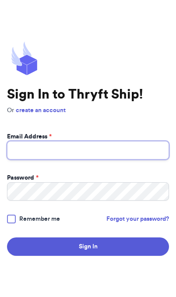
type input "[EMAIL_ADDRESS][DOMAIN_NAME]"
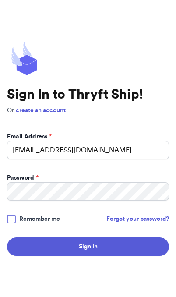
click at [88, 256] on button "Sign In" at bounding box center [88, 247] width 162 height 18
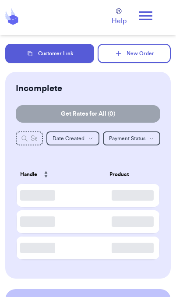
checkbox input "true"
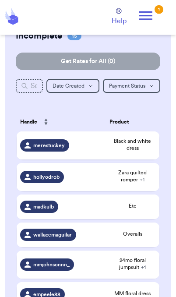
scroll to position [54, 0]
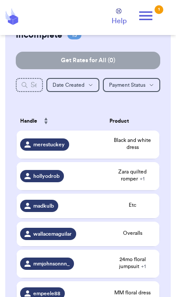
click at [139, 182] on span "Zara quilted romper + 1" at bounding box center [133, 175] width 47 height 14
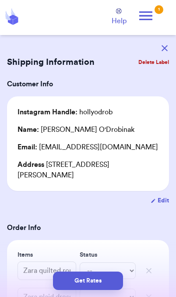
scroll to position [0, 0]
click at [168, 41] on button "button" at bounding box center [164, 48] width 19 height 19
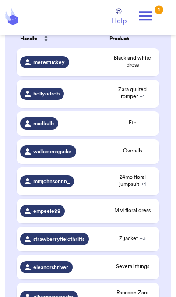
scroll to position [136, 0]
click at [131, 128] on div "Etc" at bounding box center [133, 123] width 47 height 9
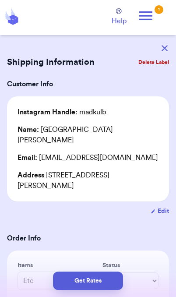
scroll to position [0, 0]
click at [170, 43] on button "button" at bounding box center [164, 48] width 19 height 19
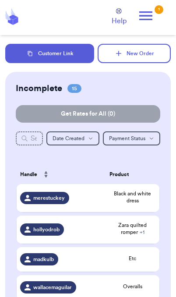
click at [150, 18] on icon at bounding box center [146, 16] width 18 height 18
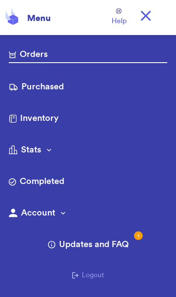
click at [51, 88] on link "Purchased" at bounding box center [88, 88] width 159 height 14
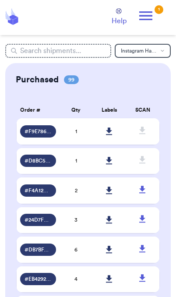
click at [154, 17] on icon at bounding box center [146, 16] width 18 height 18
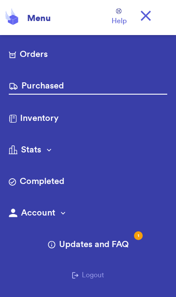
click at [54, 52] on link "Orders" at bounding box center [88, 55] width 159 height 14
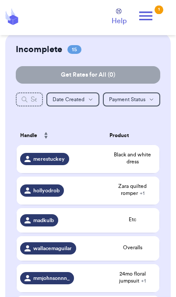
scroll to position [39, 0]
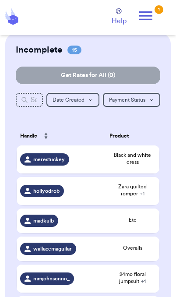
click at [143, 193] on span "Zara quilted romper + 1" at bounding box center [133, 190] width 47 height 14
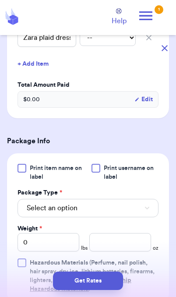
scroll to position [260, 0]
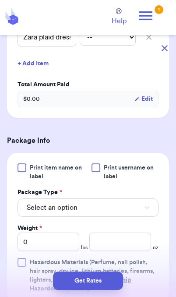
click at [143, 216] on button "Select an option" at bounding box center [88, 208] width 141 height 18
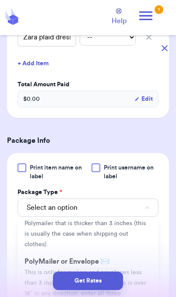
scroll to position [46, 0]
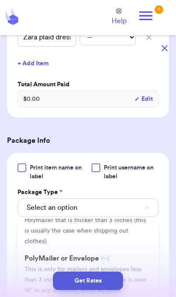
click at [140, 263] on li "PolyMailer or Envelope ✉️ This is only for mailers and envelopes less than 3 in…" at bounding box center [88, 280] width 141 height 60
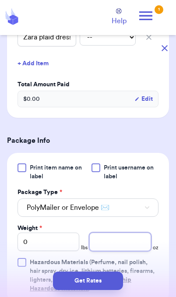
click at [131, 247] on input "number" at bounding box center [120, 242] width 62 height 18
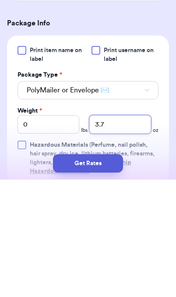
type input "3.7"
click at [114, 272] on button "Get Rates" at bounding box center [88, 281] width 70 height 18
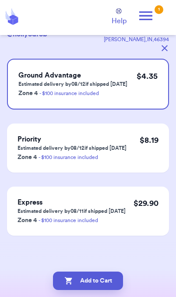
scroll to position [0, 0]
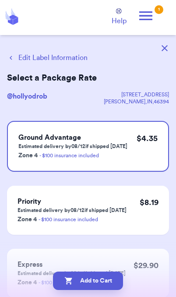
click at [110, 288] on button "Add to Cart" at bounding box center [88, 281] width 70 height 18
checkbox input "true"
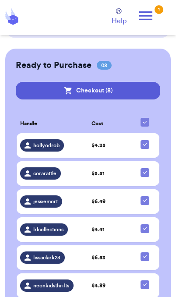
scroll to position [583, 0]
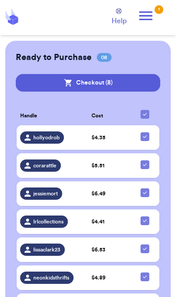
click at [143, 80] on button "Checkout ( 8 )" at bounding box center [88, 83] width 145 height 18
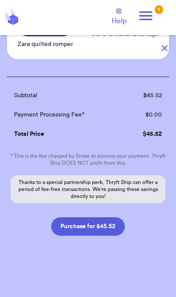
scroll to position [520, 0]
click at [111, 230] on button "Purchase for $45.52" at bounding box center [88, 227] width 74 height 18
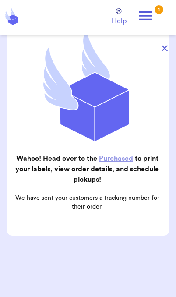
scroll to position [88, 0]
click at [165, 46] on icon "button" at bounding box center [165, 48] width 6 height 6
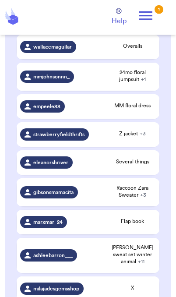
scroll to position [210, 0]
